Goal: Complete application form

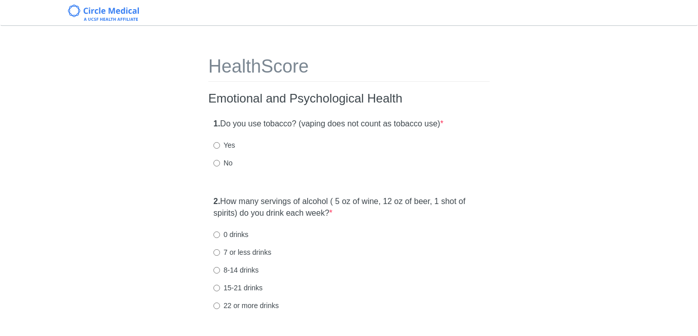
scroll to position [9, 0]
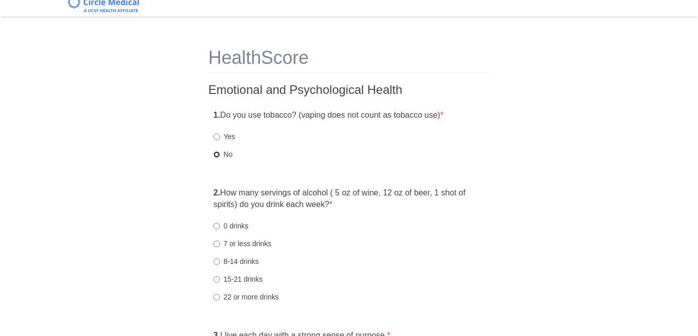
click at [216, 154] on input "No" at bounding box center [216, 154] width 7 height 7
radio input "true"
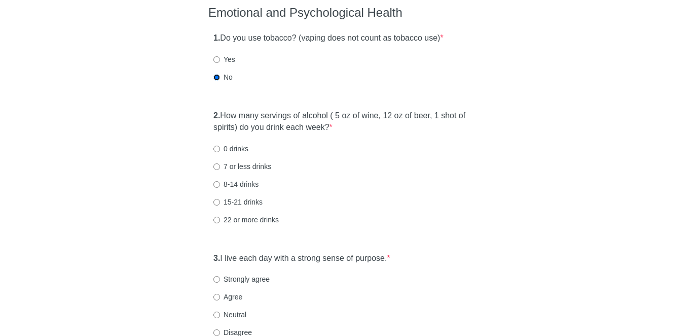
scroll to position [90, 0]
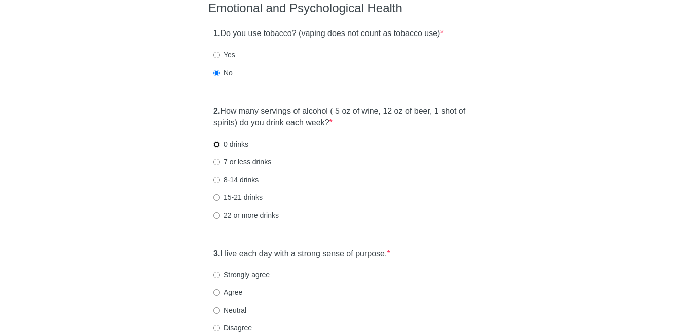
click at [218, 145] on input "0 drinks" at bounding box center [216, 144] width 7 height 7
radio input "true"
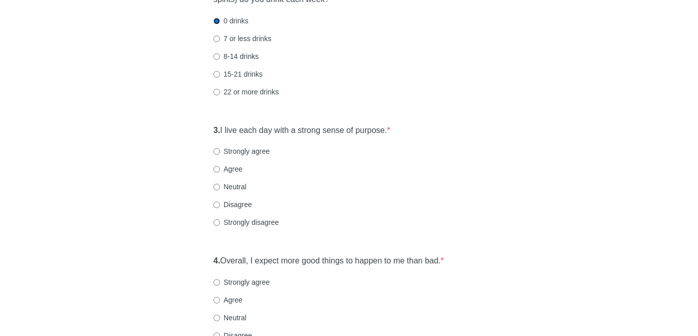
scroll to position [215, 0]
click at [218, 149] on input "Strongly agree" at bounding box center [216, 150] width 7 height 7
radio input "true"
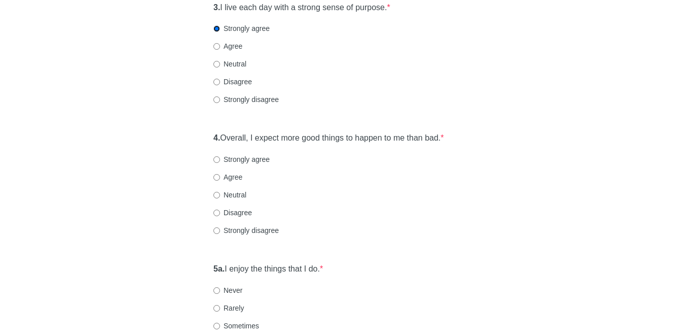
scroll to position [365, 0]
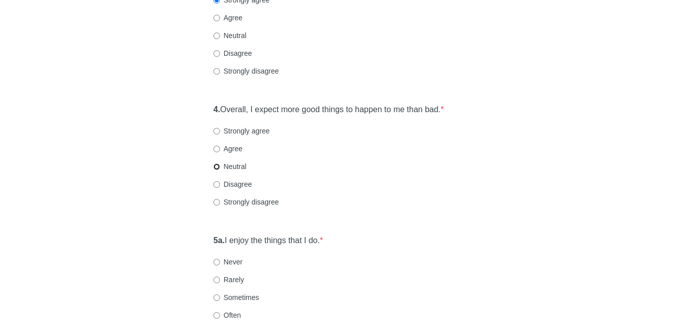
click at [219, 166] on input "Neutral" at bounding box center [216, 166] width 7 height 7
radio input "true"
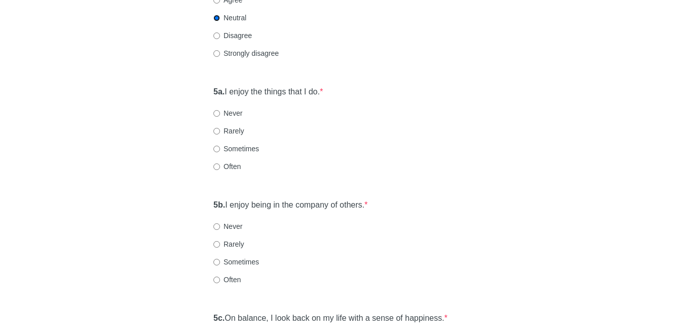
scroll to position [508, 0]
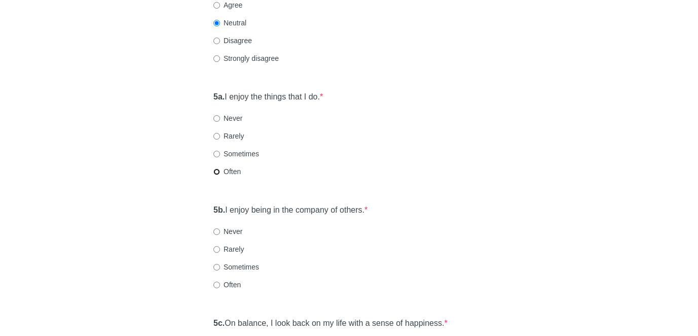
click at [216, 171] on input "Often" at bounding box center [216, 171] width 7 height 7
radio input "true"
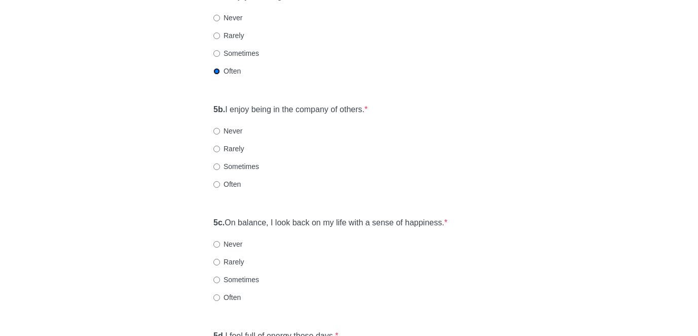
scroll to position [615, 0]
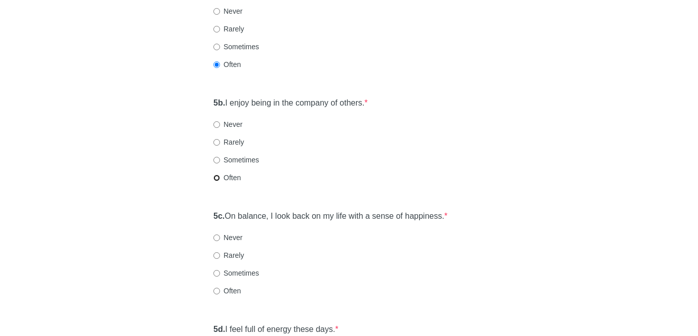
click at [214, 176] on input "Often" at bounding box center [216, 177] width 7 height 7
radio input "true"
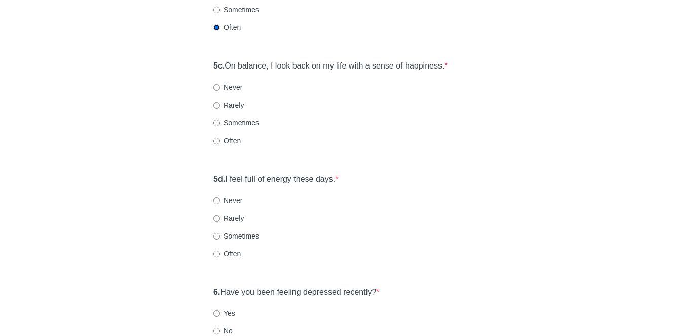
scroll to position [780, 0]
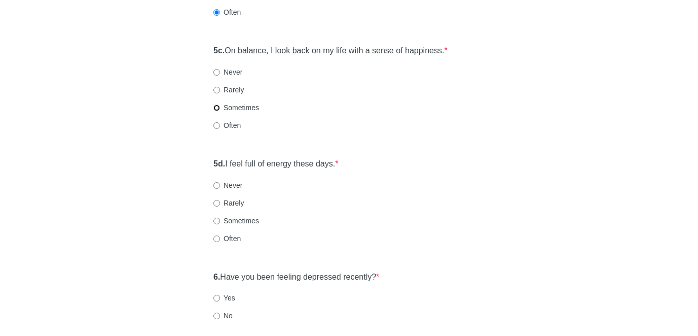
click at [215, 108] on input "Sometimes" at bounding box center [216, 107] width 7 height 7
radio input "true"
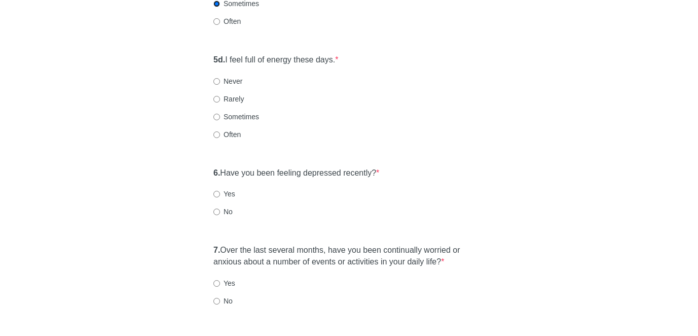
scroll to position [886, 0]
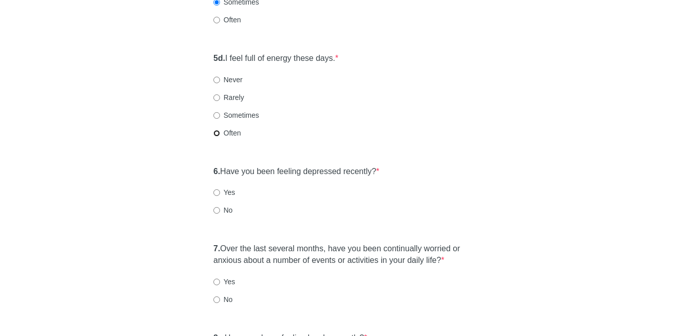
click at [216, 130] on input "Often" at bounding box center [216, 133] width 7 height 7
radio input "true"
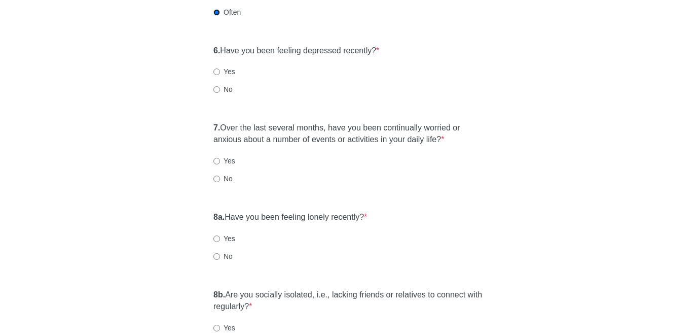
scroll to position [1008, 0]
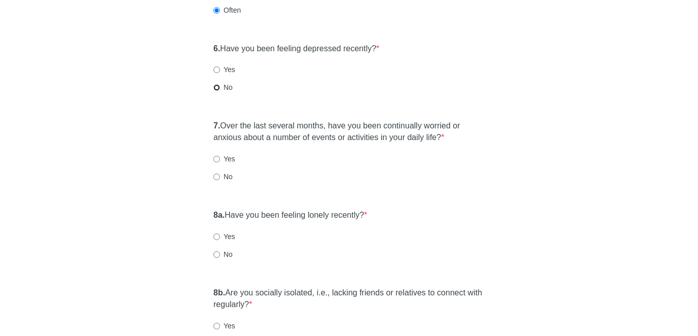
click at [216, 86] on input "No" at bounding box center [216, 87] width 7 height 7
radio input "true"
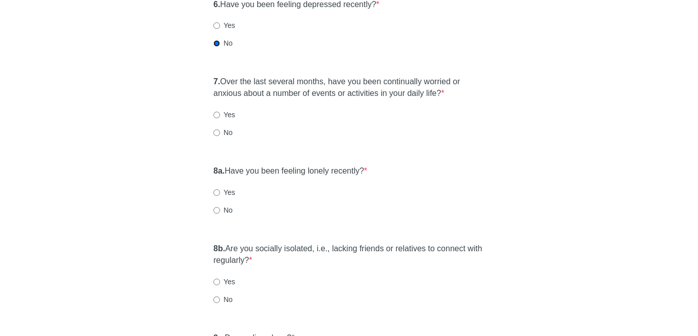
scroll to position [1054, 0]
click at [217, 132] on input "No" at bounding box center [216, 131] width 7 height 7
radio input "true"
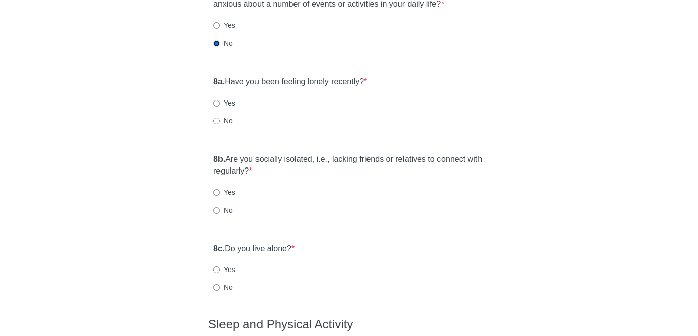
scroll to position [1145, 0]
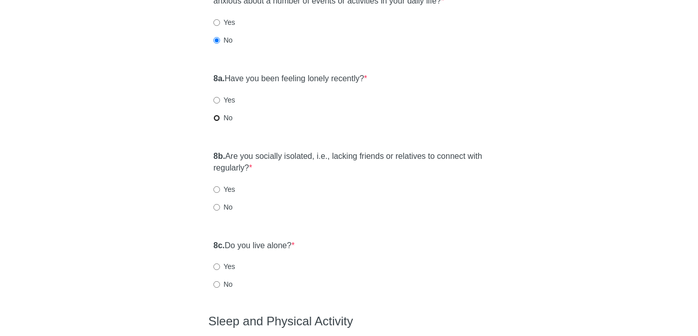
click at [216, 119] on input "No" at bounding box center [216, 118] width 7 height 7
radio input "true"
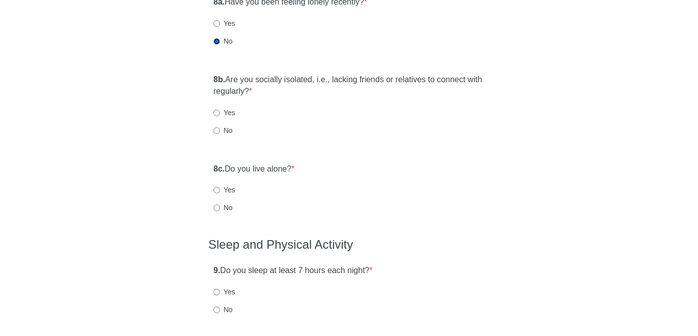
scroll to position [1231, 0]
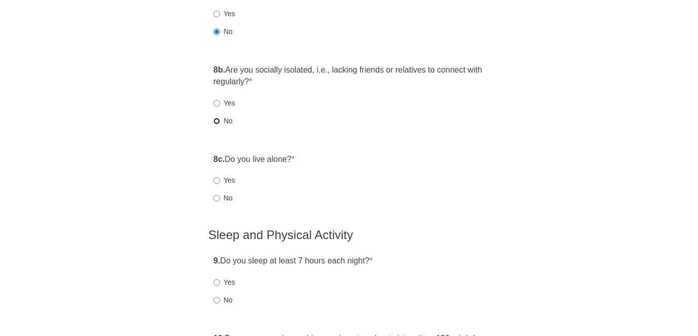
click at [218, 120] on input "No" at bounding box center [216, 121] width 7 height 7
radio input "true"
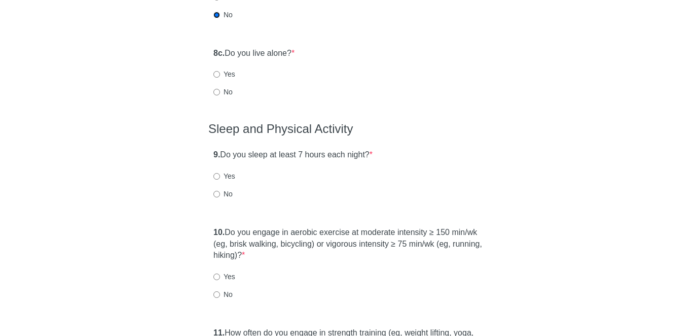
scroll to position [1339, 0]
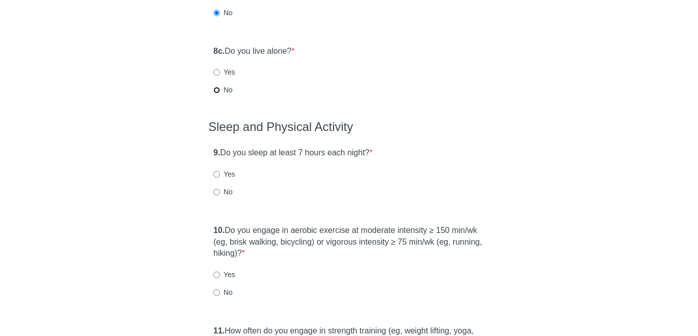
click at [215, 90] on input "No" at bounding box center [216, 90] width 7 height 7
radio input "true"
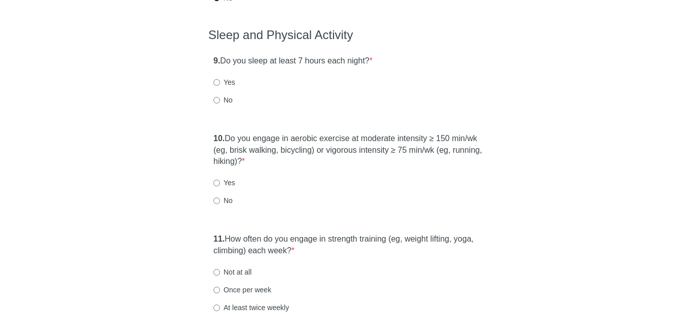
scroll to position [1436, 0]
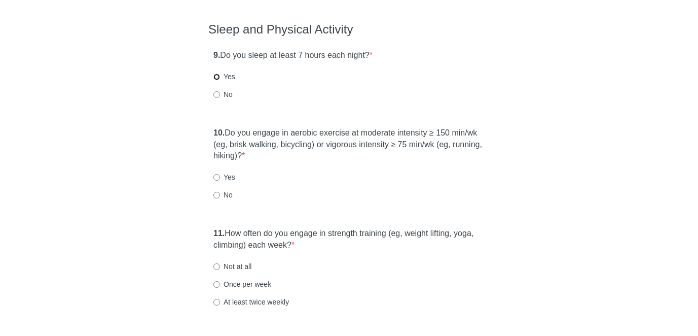
click at [218, 77] on input "Yes" at bounding box center [216, 77] width 7 height 7
radio input "true"
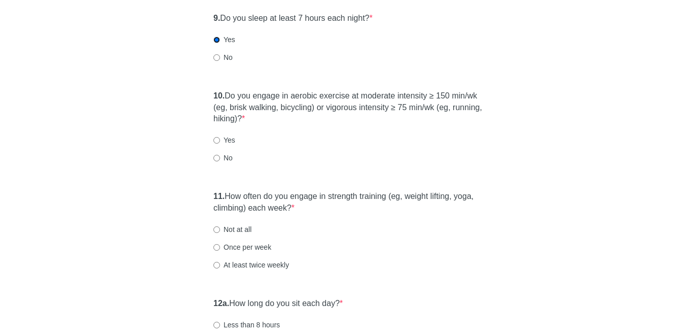
scroll to position [1475, 0]
click at [215, 139] on input "Yes" at bounding box center [216, 138] width 7 height 7
radio input "true"
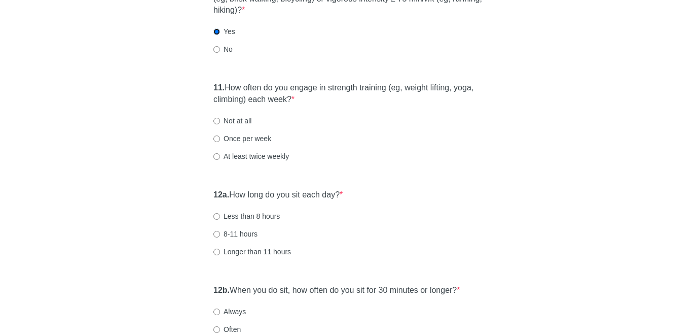
scroll to position [1583, 0]
click at [217, 157] on input "At least twice weekly" at bounding box center [216, 155] width 7 height 7
radio input "true"
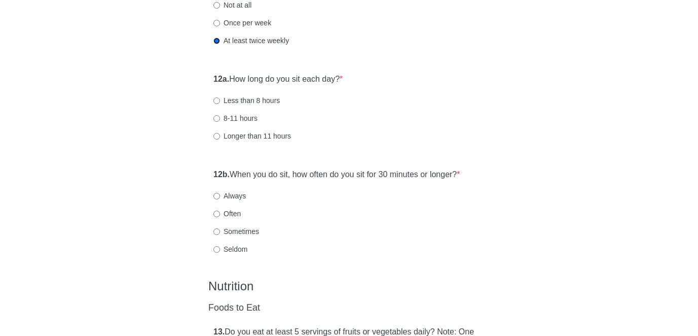
scroll to position [1699, 0]
click at [218, 96] on input "Less than 8 hours" at bounding box center [216, 99] width 7 height 7
radio input "true"
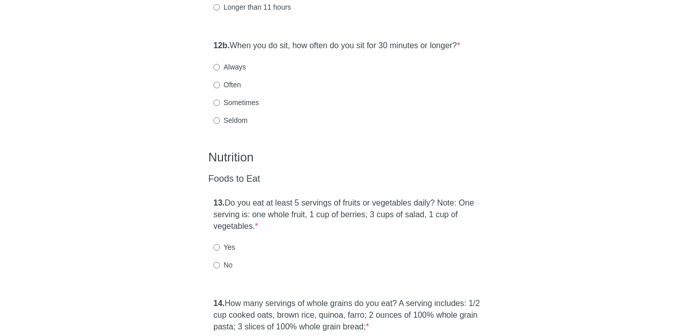
scroll to position [1830, 0]
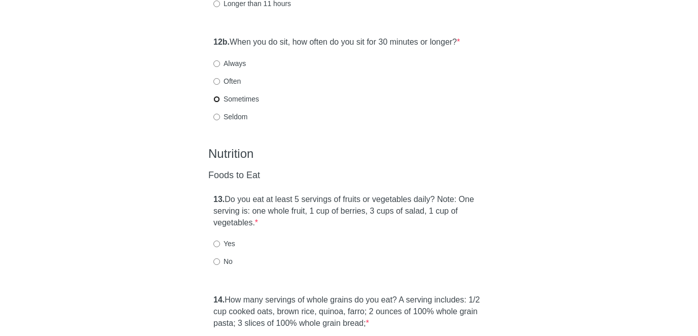
click at [216, 100] on input "Sometimes" at bounding box center [216, 99] width 7 height 7
radio input "true"
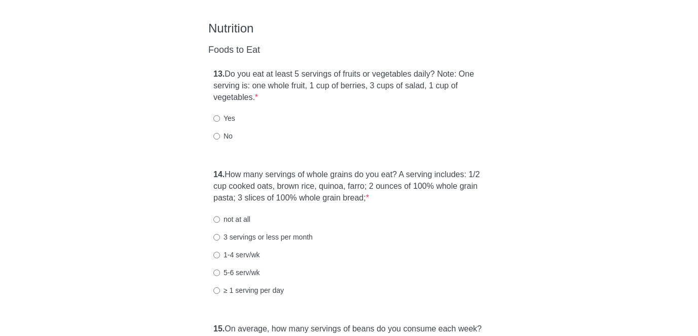
scroll to position [1960, 0]
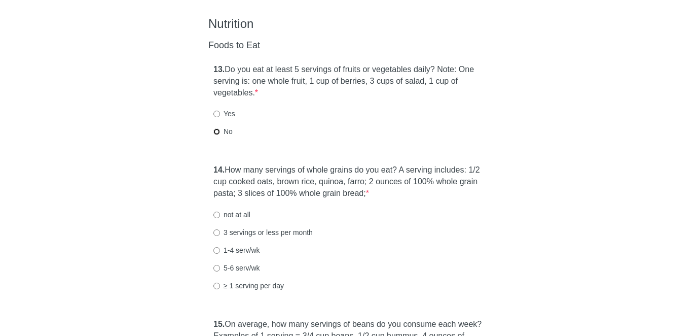
click at [216, 129] on input "No" at bounding box center [216, 131] width 7 height 7
radio input "true"
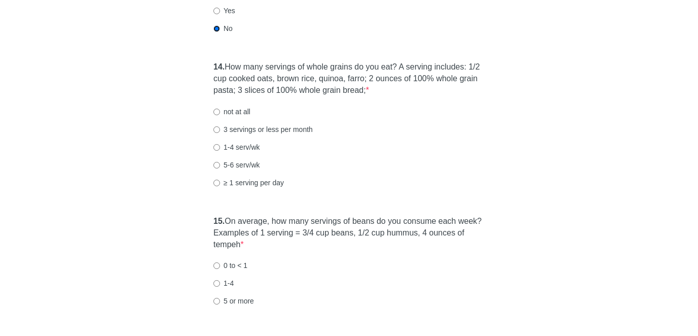
scroll to position [2075, 0]
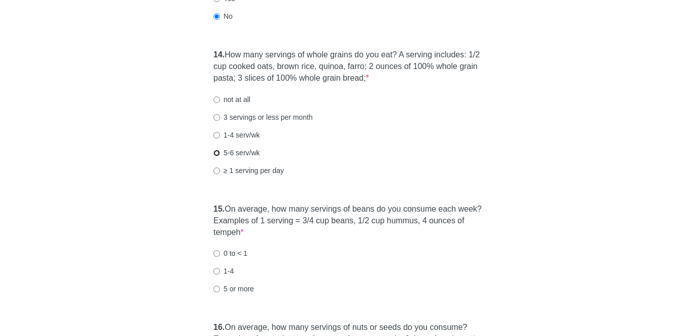
click at [217, 151] on input "5-6 serv/wk" at bounding box center [216, 153] width 7 height 7
radio input "true"
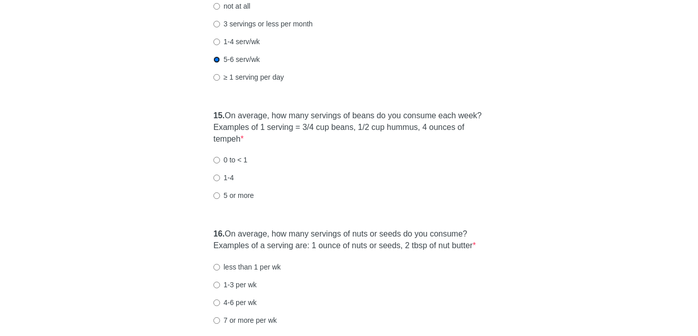
scroll to position [2197, 0]
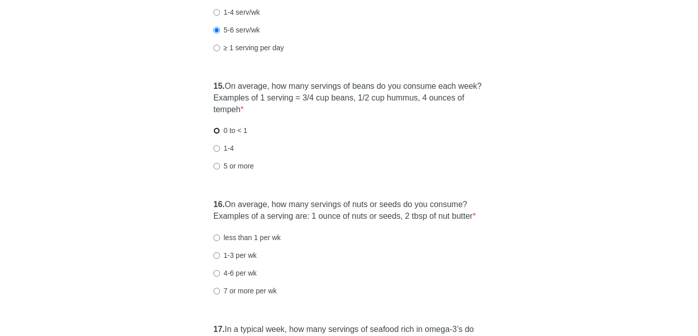
click at [214, 133] on input "0 to < 1" at bounding box center [216, 130] width 7 height 7
radio input "true"
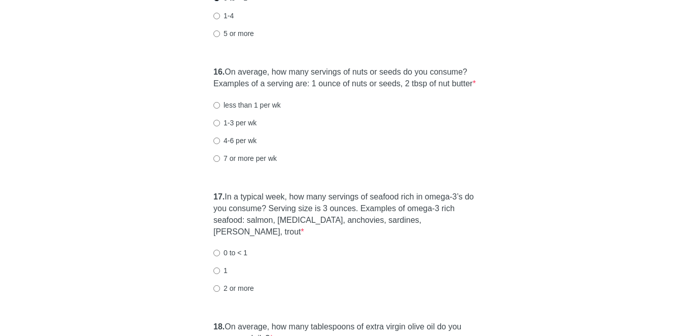
scroll to position [2334, 0]
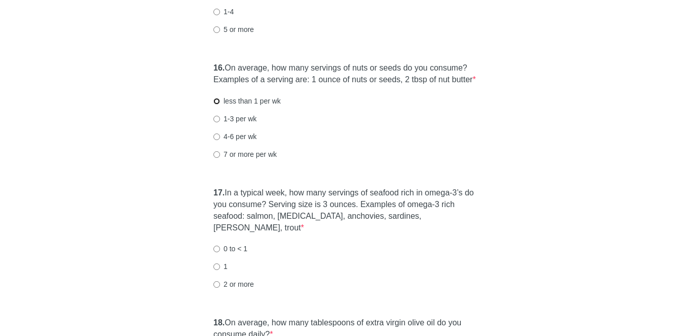
click at [215, 104] on input "less than 1 per wk" at bounding box center [216, 101] width 7 height 7
radio input "true"
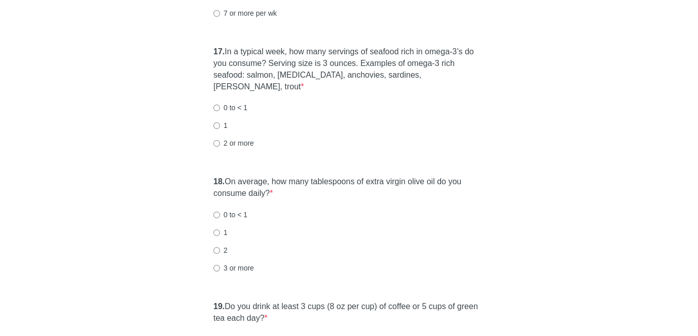
scroll to position [2475, 0]
click at [213, 127] on input "1" at bounding box center [216, 125] width 7 height 7
radio input "true"
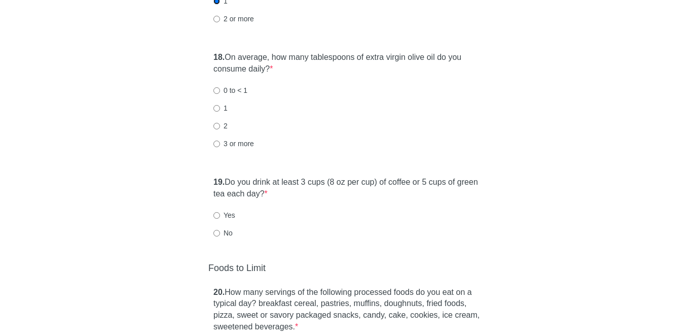
scroll to position [2600, 0]
click at [219, 106] on input "1" at bounding box center [216, 107] width 7 height 7
radio input "true"
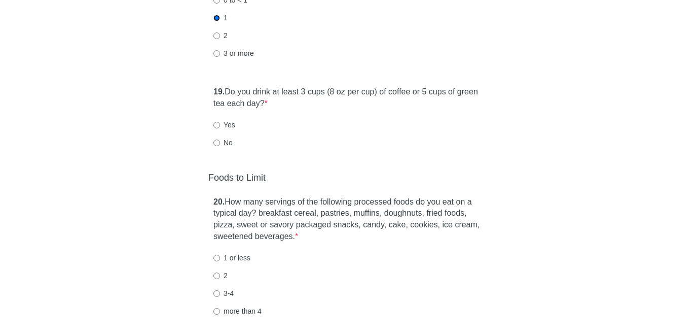
scroll to position [2659, 0]
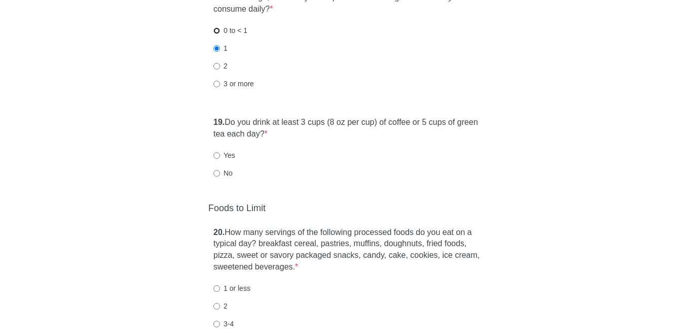
click at [219, 32] on input "0 to < 1" at bounding box center [216, 30] width 7 height 7
radio input "true"
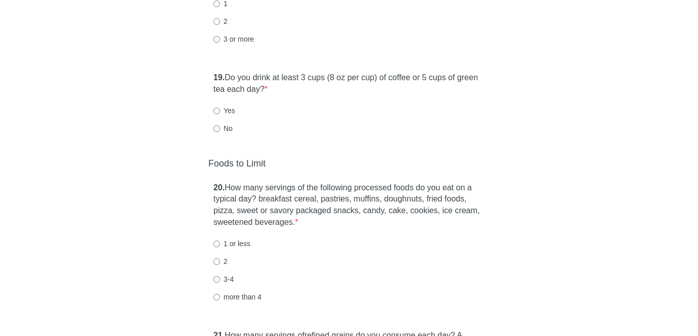
scroll to position [2730, 0]
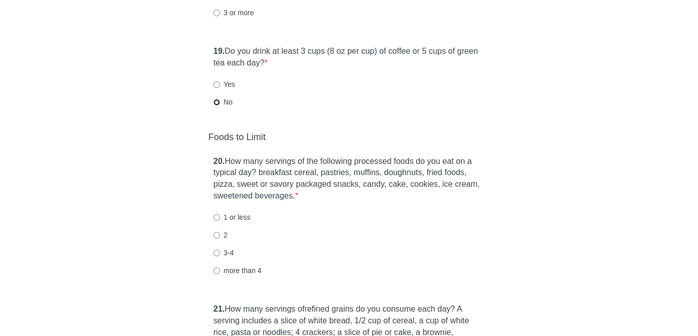
click at [216, 99] on input "No" at bounding box center [216, 102] width 7 height 7
radio input "true"
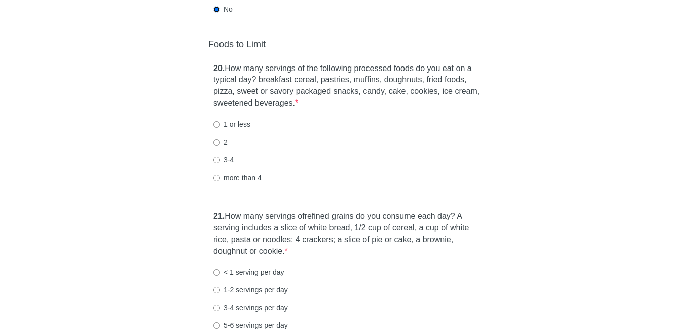
scroll to position [2826, 0]
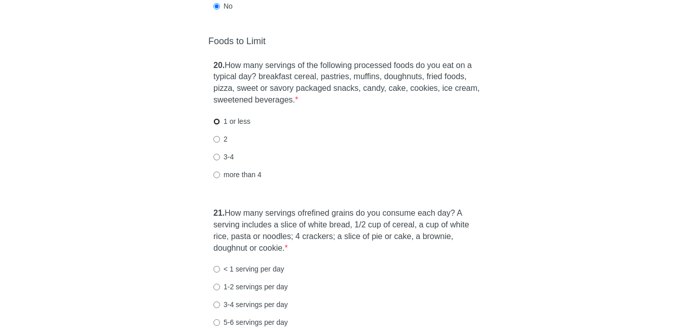
click at [216, 120] on input "1 or less" at bounding box center [216, 121] width 7 height 7
radio input "true"
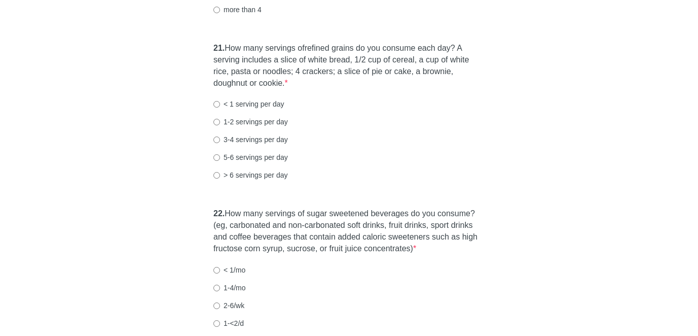
scroll to position [2994, 0]
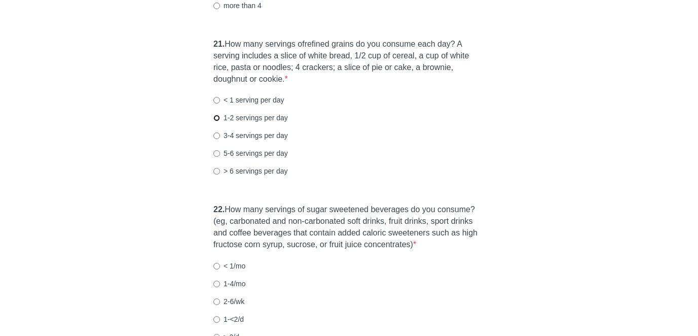
click at [216, 118] on input "1-2 servings per day" at bounding box center [216, 118] width 7 height 7
radio input "true"
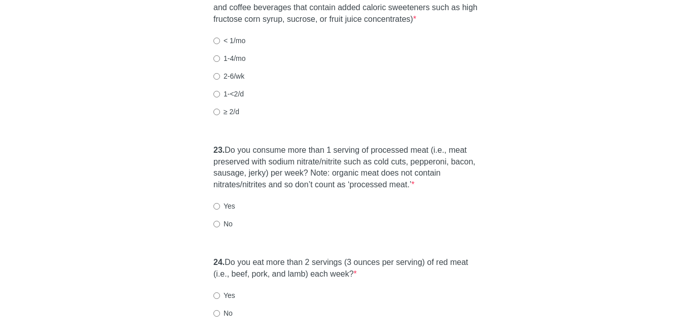
scroll to position [3223, 0]
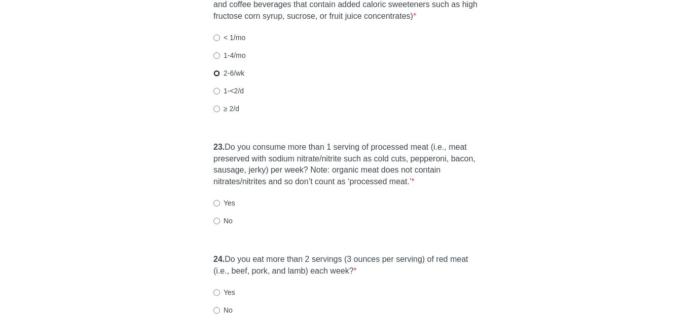
click at [217, 70] on input "2-6/wk" at bounding box center [216, 73] width 7 height 7
radio input "true"
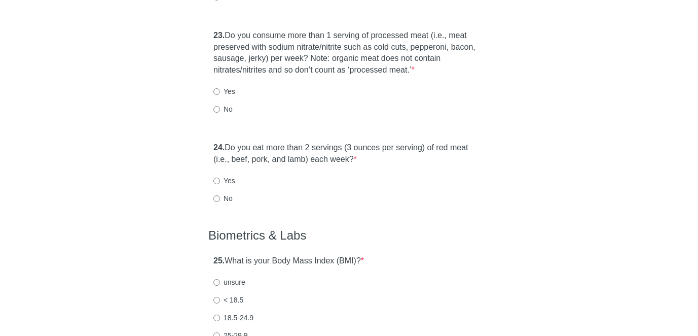
scroll to position [3336, 0]
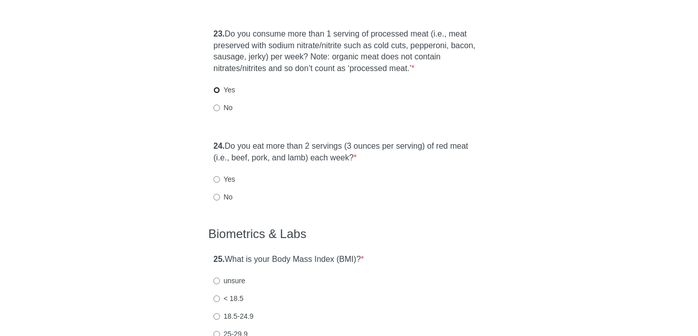
click at [216, 89] on input "Yes" at bounding box center [216, 90] width 7 height 7
radio input "true"
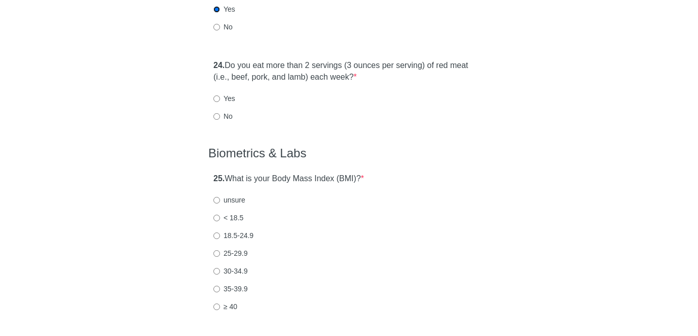
scroll to position [3418, 0]
click at [218, 99] on input "Yes" at bounding box center [216, 97] width 7 height 7
radio input "true"
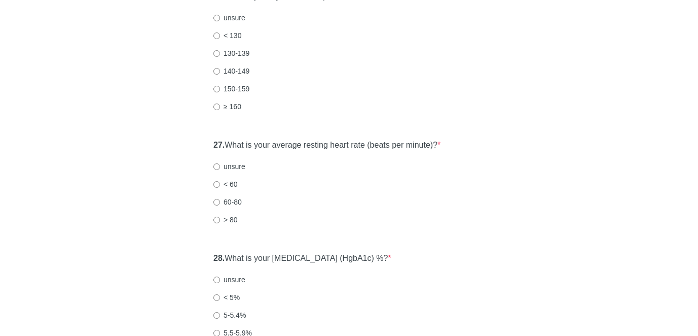
scroll to position [3768, 0]
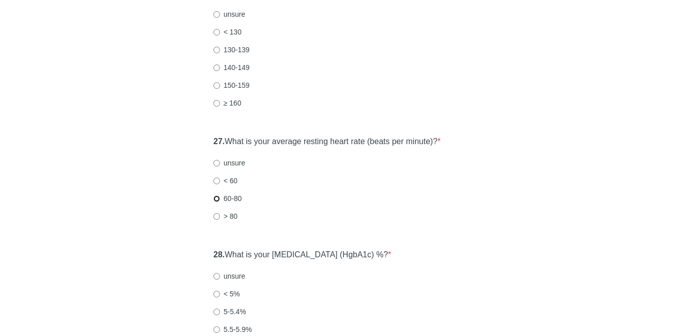
click at [216, 198] on input "60-80" at bounding box center [216, 198] width 7 height 7
radio input "true"
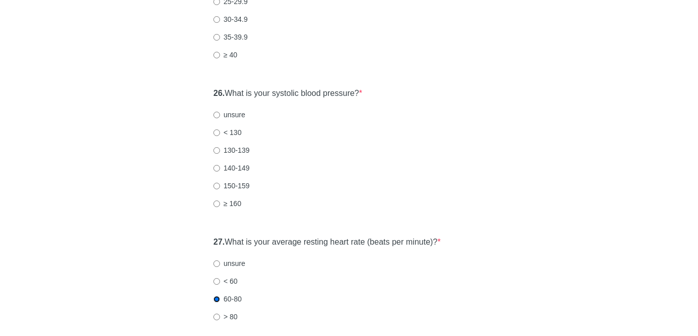
scroll to position [3642, 0]
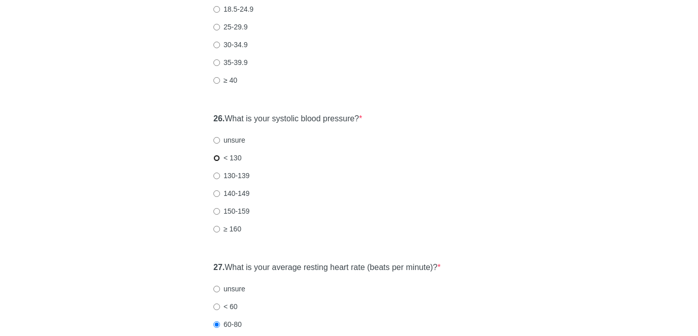
click at [215, 159] on input "< 130" at bounding box center [216, 158] width 7 height 7
radio input "true"
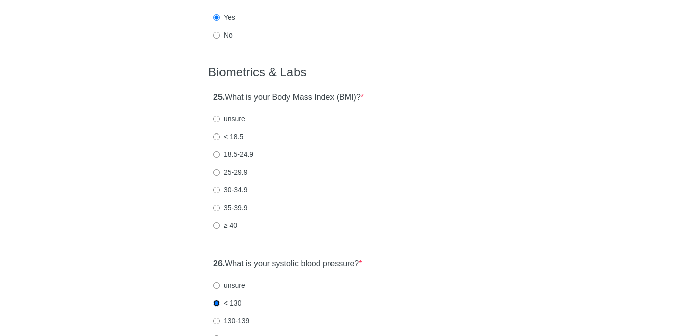
scroll to position [3488, 0]
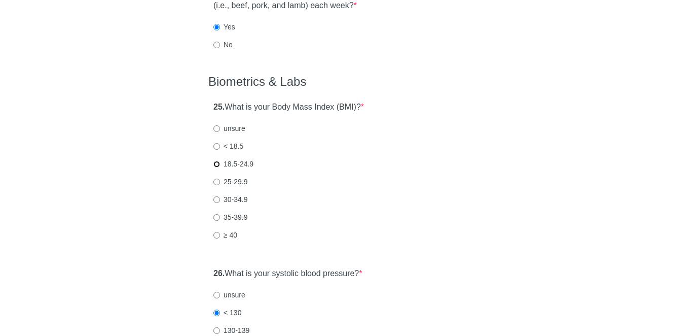
click at [217, 164] on input "18.5-24.9" at bounding box center [216, 164] width 7 height 7
radio input "true"
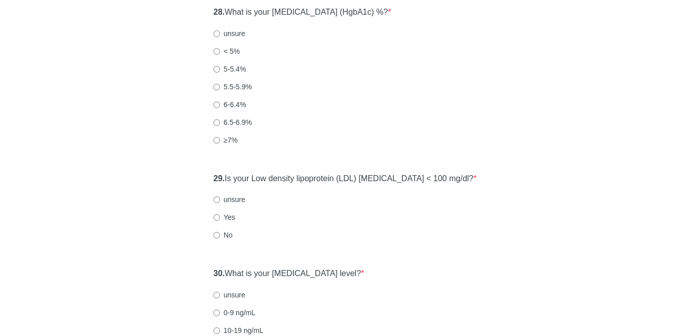
scroll to position [3998, 0]
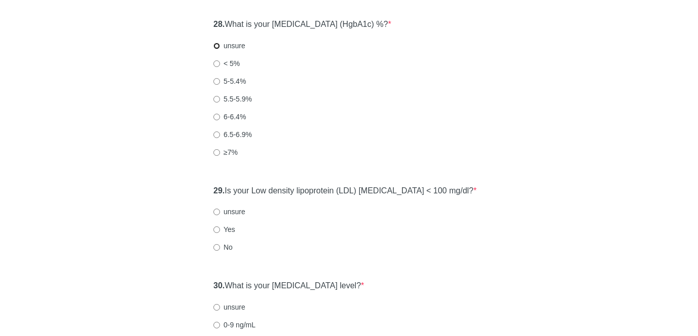
click at [216, 45] on input "unsure" at bounding box center [216, 46] width 7 height 7
radio input "true"
click at [219, 213] on input "unsure" at bounding box center [216, 211] width 7 height 7
radio input "true"
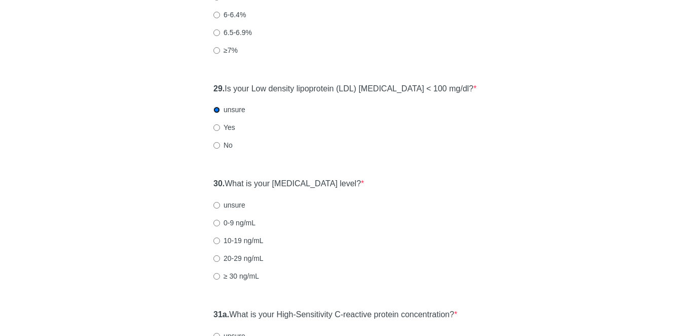
scroll to position [4105, 0]
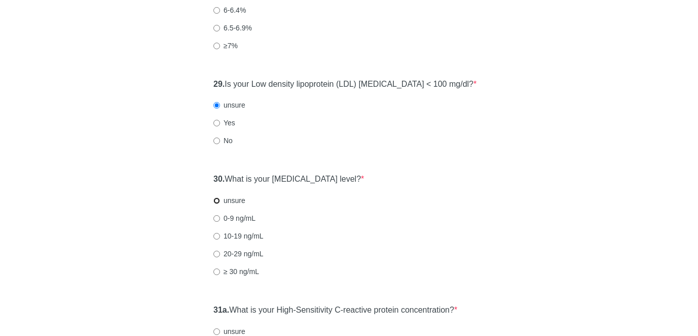
click at [219, 202] on input "unsure" at bounding box center [216, 200] width 7 height 7
radio input "true"
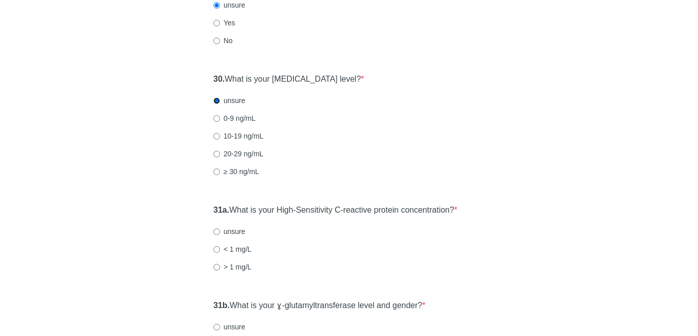
scroll to position [4212, 0]
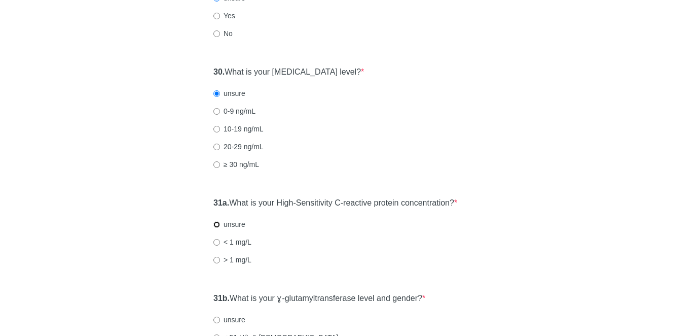
click at [218, 225] on input "unsure" at bounding box center [216, 224] width 7 height 7
radio input "true"
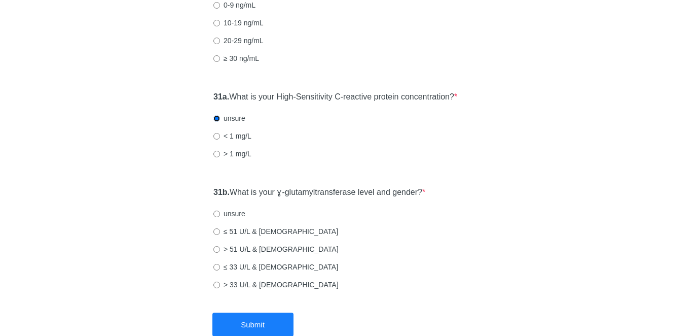
scroll to position [4324, 0]
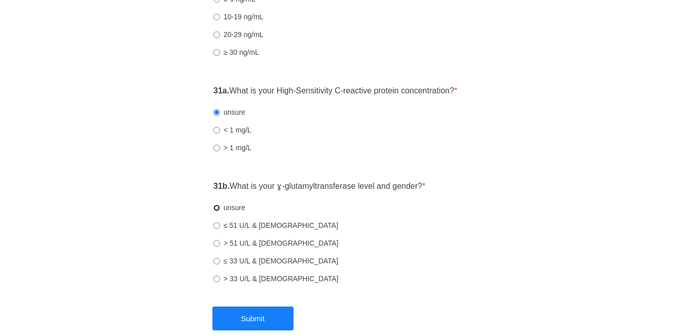
click at [216, 207] on input "unsure" at bounding box center [216, 207] width 7 height 7
radio input "true"
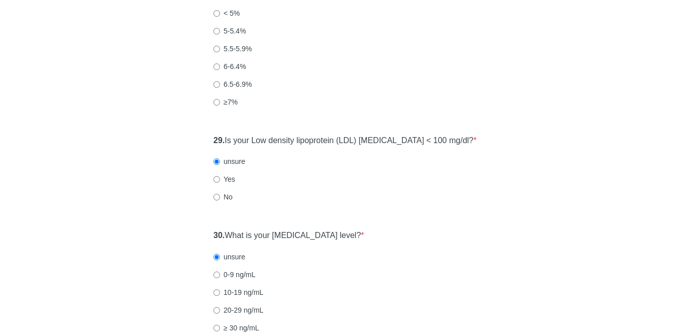
scroll to position [4380, 0]
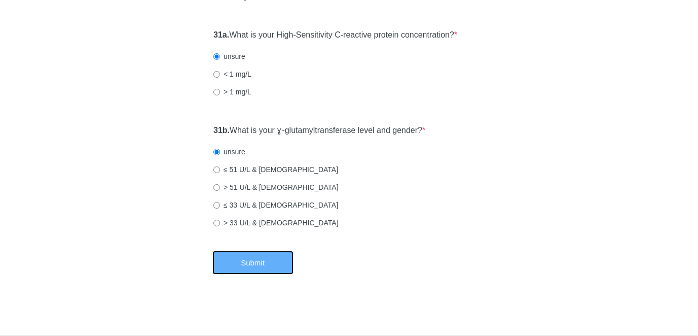
click at [265, 259] on button "Submit" at bounding box center [252, 262] width 81 height 24
